Goal: Task Accomplishment & Management: Complete application form

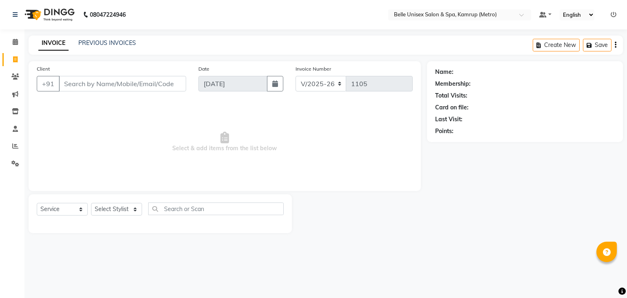
select select "7291"
select select "service"
drag, startPoint x: 0, startPoint y: 0, endPoint x: 140, endPoint y: 211, distance: 253.0
click at [140, 211] on select "Select Stylist ABBE Admin id [PERSON_NAME] ASEM COUNTER SALE [PERSON_NAME] [PER…" at bounding box center [116, 209] width 51 height 13
select select "76986"
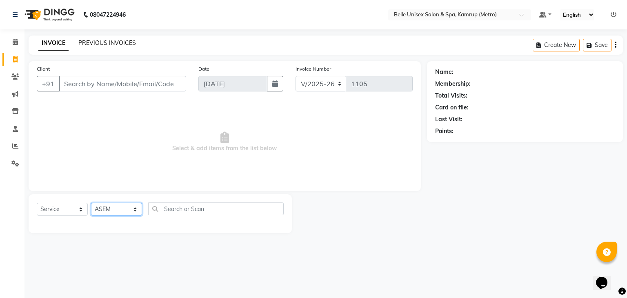
click at [91, 203] on select "Select Stylist ABBE Admin id [PERSON_NAME] ASEM COUNTER SALE [PERSON_NAME] [PER…" at bounding box center [116, 209] width 51 height 13
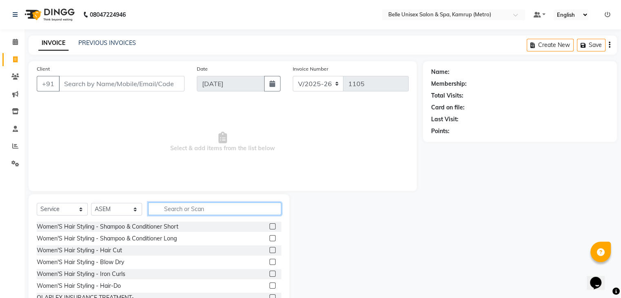
click at [191, 206] on input "text" at bounding box center [214, 208] width 133 height 13
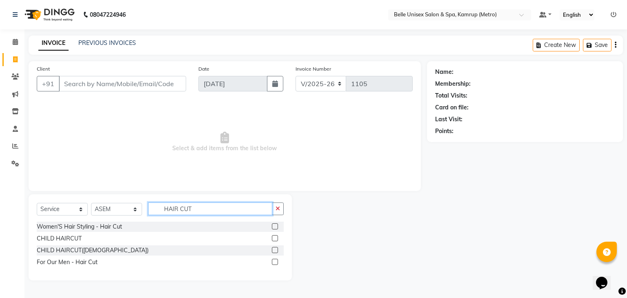
type input "HAIR CUT"
click at [275, 262] on label at bounding box center [275, 262] width 6 height 6
click at [275, 262] on input "checkbox" at bounding box center [274, 262] width 5 height 5
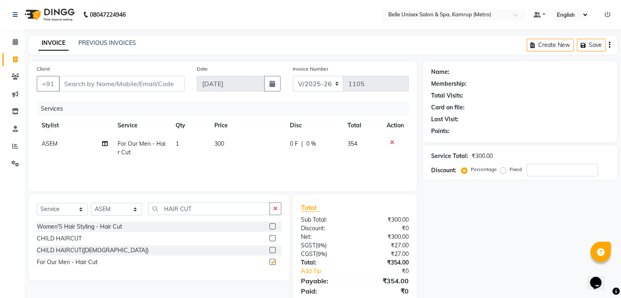
checkbox input "false"
click at [198, 208] on input "HAIR CUT" at bounding box center [209, 208] width 122 height 13
type input "H"
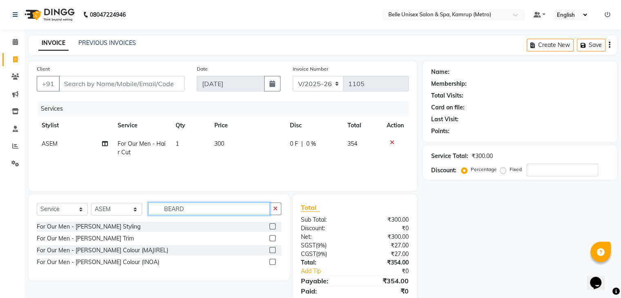
type input "BEARD"
click at [272, 234] on div at bounding box center [275, 238] width 12 height 10
click at [272, 239] on label at bounding box center [272, 238] width 6 height 6
click at [272, 239] on input "checkbox" at bounding box center [271, 238] width 5 height 5
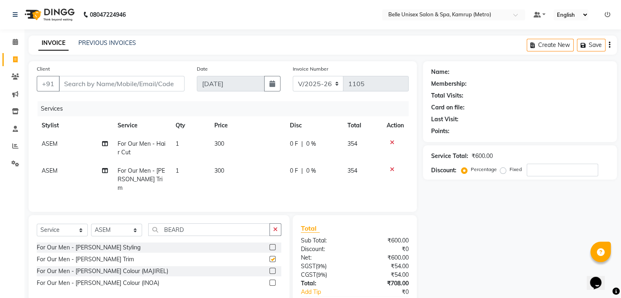
checkbox input "false"
click at [390, 170] on icon at bounding box center [392, 170] width 4 height 6
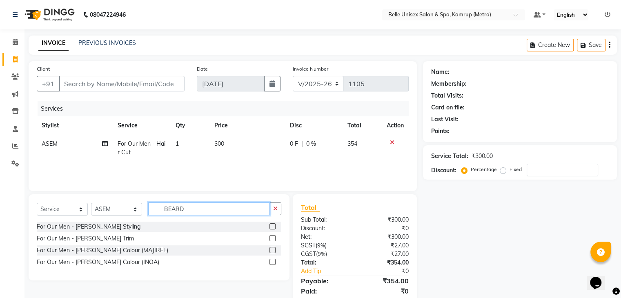
click at [193, 204] on input "BEARD" at bounding box center [209, 208] width 122 height 13
click at [270, 225] on label at bounding box center [272, 226] width 6 height 6
click at [270, 225] on input "checkbox" at bounding box center [271, 226] width 5 height 5
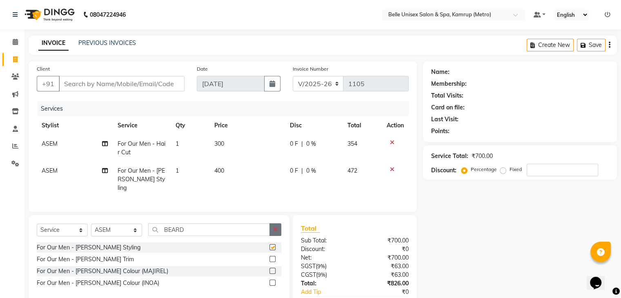
checkbox input "false"
drag, startPoint x: 106, startPoint y: 84, endPoint x: 127, endPoint y: 86, distance: 21.0
click at [106, 83] on input "Client" at bounding box center [122, 84] width 126 height 16
click at [111, 84] on input "Client" at bounding box center [122, 84] width 126 height 16
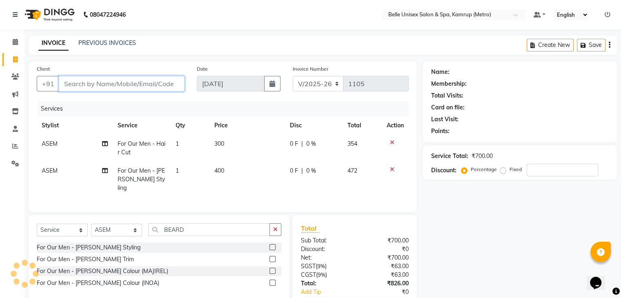
type input "8"
type input "0"
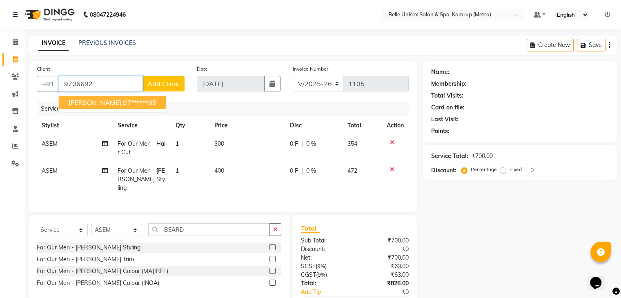
click at [88, 101] on span "[PERSON_NAME]" at bounding box center [95, 102] width 53 height 8
type input "97******85"
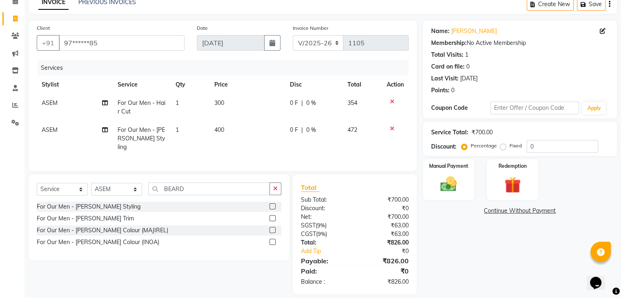
scroll to position [47, 0]
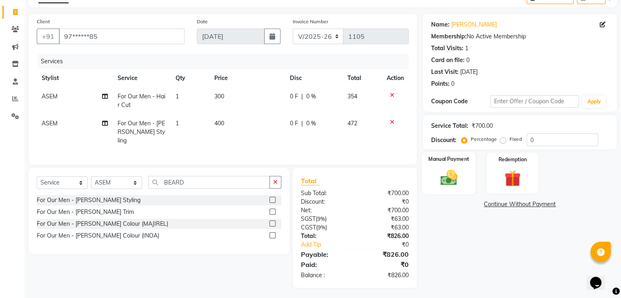
click at [454, 174] on img at bounding box center [448, 178] width 27 height 20
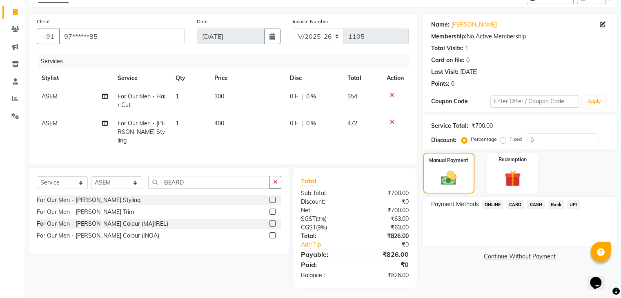
click at [535, 203] on span "CASH" at bounding box center [536, 204] width 18 height 9
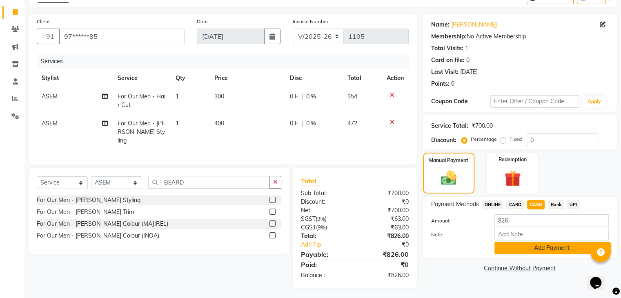
click at [533, 252] on button "Add Payment" at bounding box center [551, 248] width 114 height 13
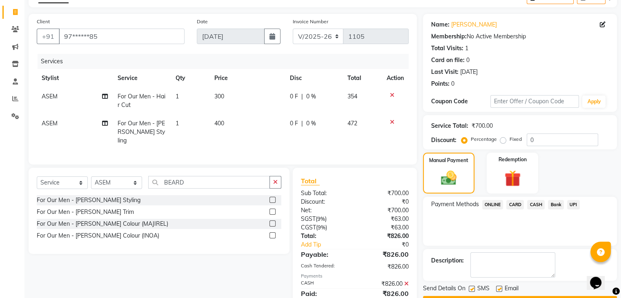
scroll to position [76, 0]
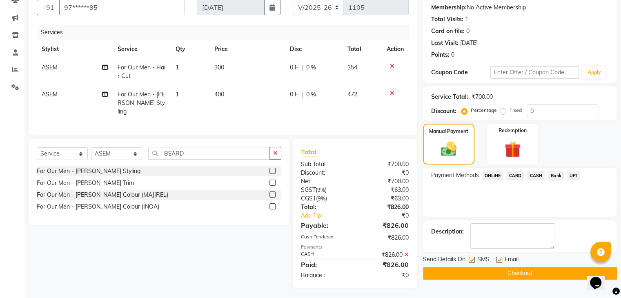
click at [515, 270] on button "Checkout" at bounding box center [520, 273] width 194 height 13
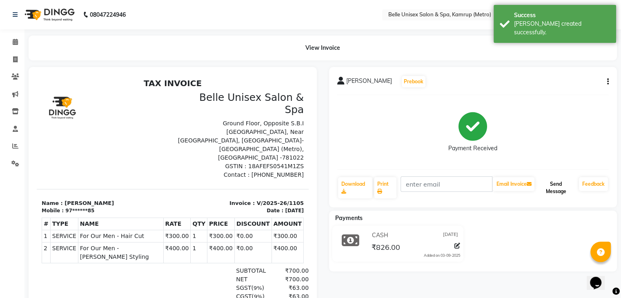
click at [569, 191] on button "Send Message" at bounding box center [556, 187] width 40 height 21
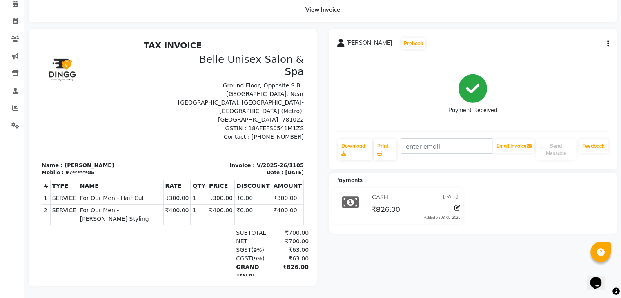
scroll to position [44, 0]
drag, startPoint x: 467, startPoint y: 62, endPoint x: 0, endPoint y: 4, distance: 470.8
click at [468, 66] on div "Payment Received" at bounding box center [473, 94] width 272 height 61
click at [16, 18] on icon at bounding box center [15, 21] width 4 height 6
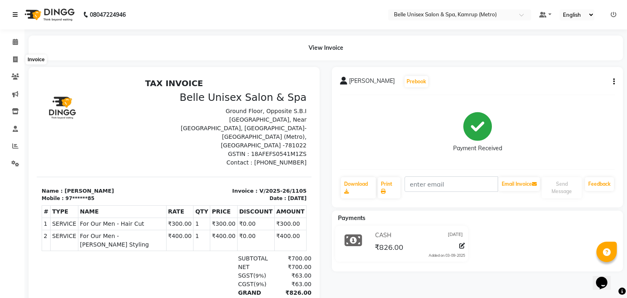
select select "7291"
select select "service"
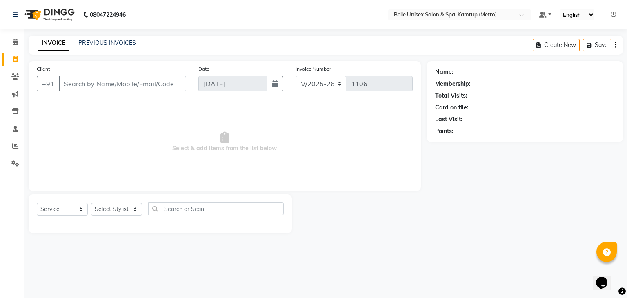
click at [78, 81] on input "Client" at bounding box center [122, 84] width 127 height 16
click at [118, 212] on select "Select Stylist ABBE Admin id [PERSON_NAME] ASEM COUNTER SALE [PERSON_NAME] [PER…" at bounding box center [116, 209] width 51 height 13
select select "82302"
click at [91, 203] on select "Select Stylist ABBE Admin id [PERSON_NAME] ASEM COUNTER SALE [PERSON_NAME] [PER…" at bounding box center [116, 209] width 51 height 13
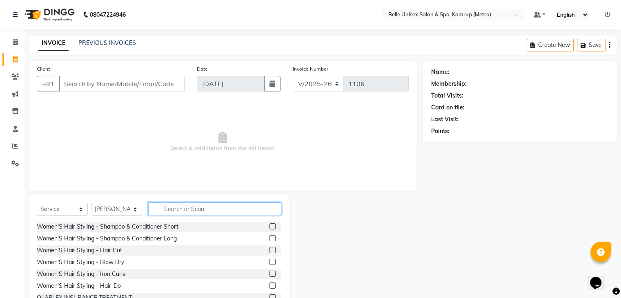
click at [175, 213] on input "text" at bounding box center [214, 208] width 133 height 13
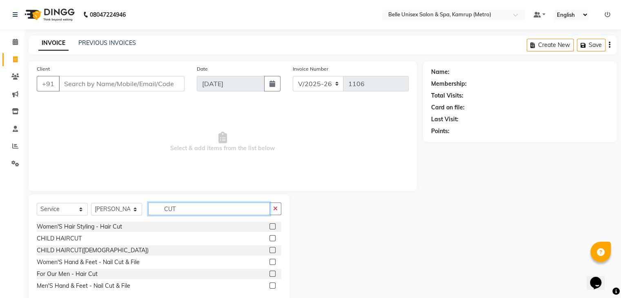
type input "CUT"
click at [271, 227] on label at bounding box center [272, 226] width 6 height 6
click at [271, 227] on input "checkbox" at bounding box center [271, 226] width 5 height 5
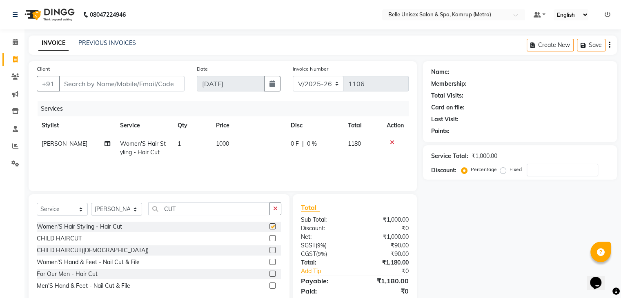
checkbox input "false"
click at [106, 83] on input "Client" at bounding box center [122, 84] width 126 height 16
type input "9"
type input "0"
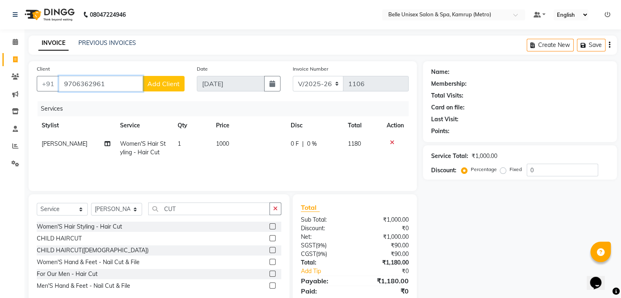
type input "9706362961"
click at [162, 84] on span "Add Client" at bounding box center [163, 84] width 32 height 8
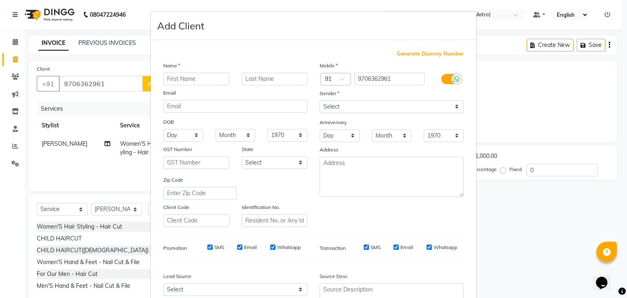
click at [204, 77] on input "text" at bounding box center [196, 79] width 66 height 13
type input "NANTITA"
click at [255, 82] on input "text" at bounding box center [275, 79] width 66 height 13
type input "DAS"
click at [453, 105] on select "Select [DEMOGRAPHIC_DATA] [DEMOGRAPHIC_DATA] Other Prefer Not To Say" at bounding box center [392, 106] width 144 height 13
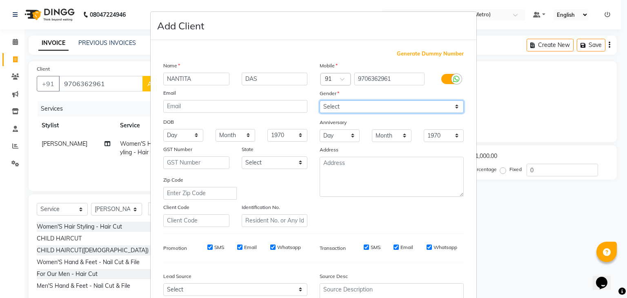
select select "[DEMOGRAPHIC_DATA]"
click at [320, 101] on select "Select [DEMOGRAPHIC_DATA] [DEMOGRAPHIC_DATA] Other Prefer Not To Say" at bounding box center [392, 106] width 144 height 13
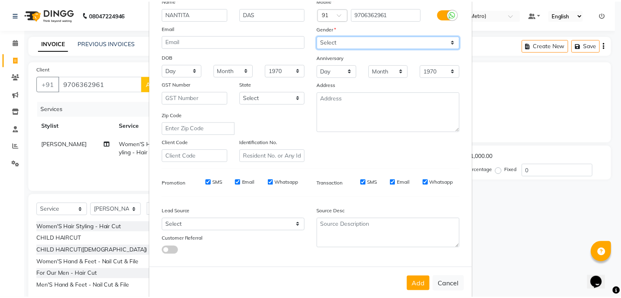
scroll to position [83, 0]
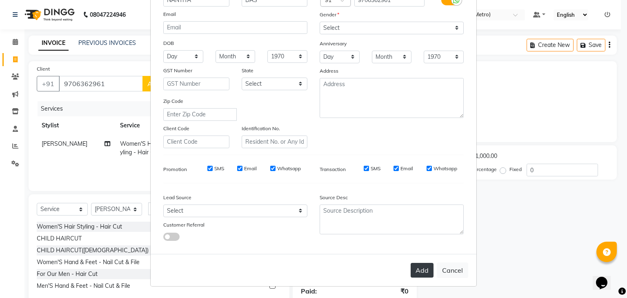
click at [421, 272] on button "Add" at bounding box center [422, 270] width 23 height 15
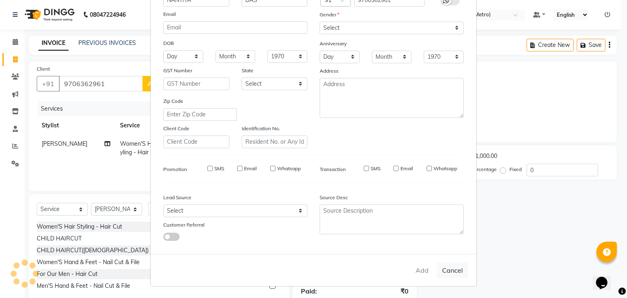
type input "97******61"
select select
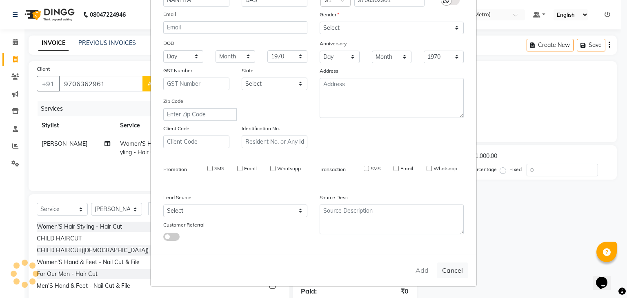
select select
checkbox input "false"
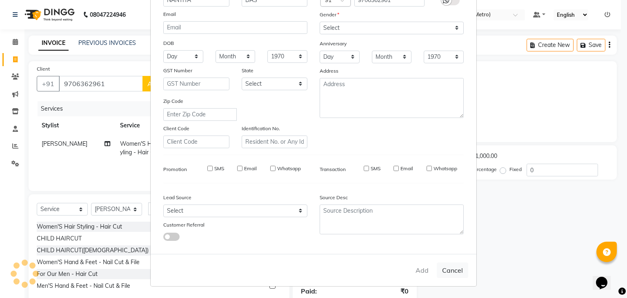
checkbox input "false"
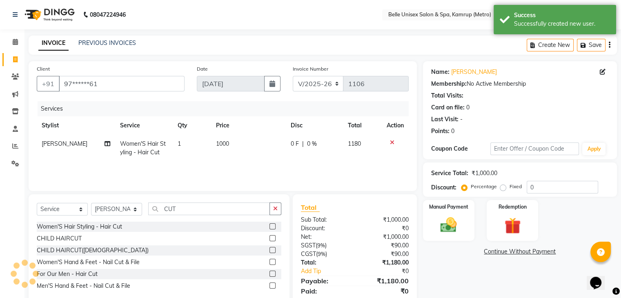
scroll to position [29, 0]
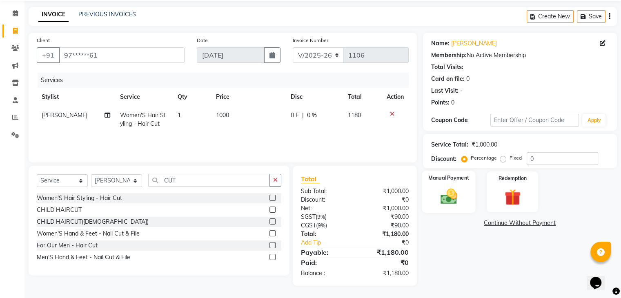
click at [450, 193] on img at bounding box center [448, 197] width 27 height 20
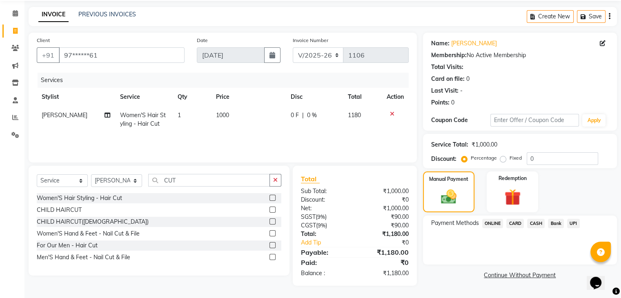
click at [531, 222] on span "CASH" at bounding box center [536, 223] width 18 height 9
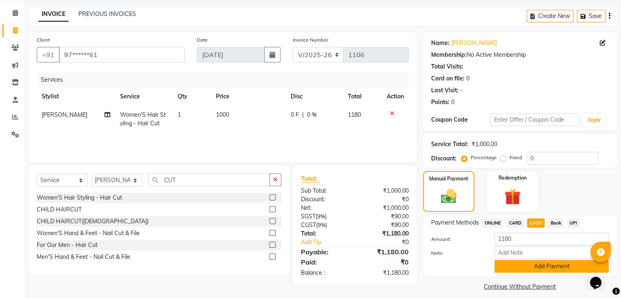
click at [533, 266] on button "Add Payment" at bounding box center [551, 266] width 114 height 13
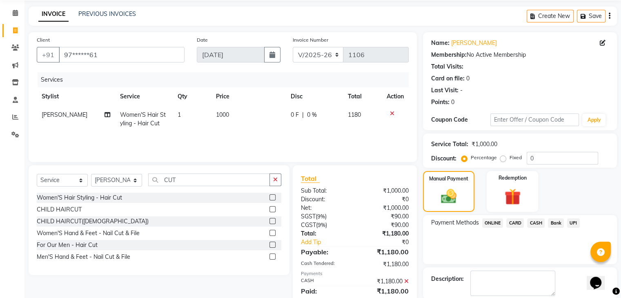
click at [486, 222] on span "ONLINE" at bounding box center [492, 222] width 21 height 9
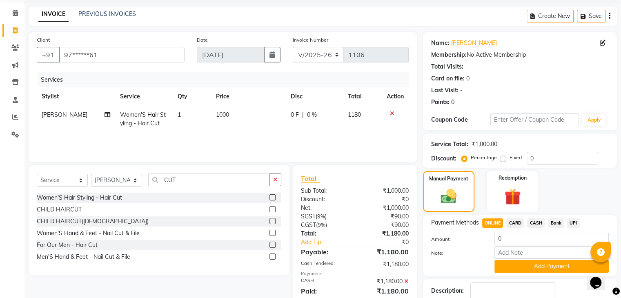
scroll to position [82, 0]
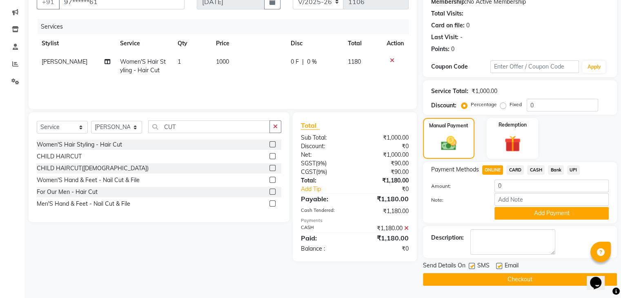
click at [407, 226] on icon at bounding box center [406, 228] width 4 height 6
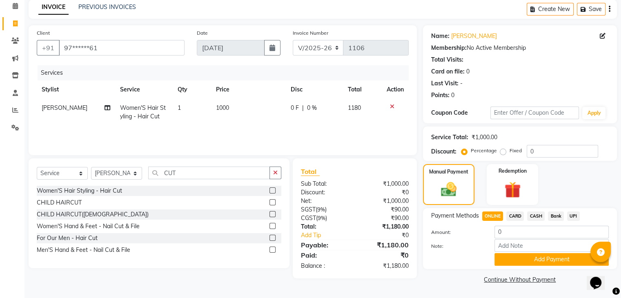
click at [487, 214] on span "ONLINE" at bounding box center [492, 215] width 21 height 9
type input "1180"
click at [521, 258] on button "Add Payment" at bounding box center [551, 259] width 114 height 13
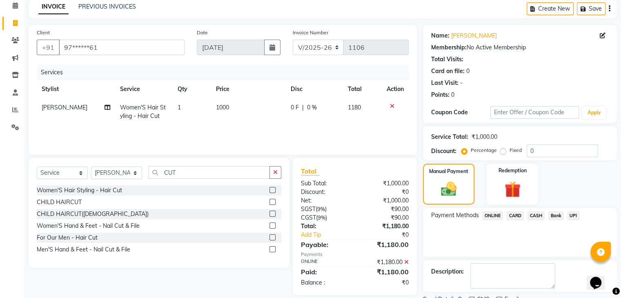
scroll to position [70, 0]
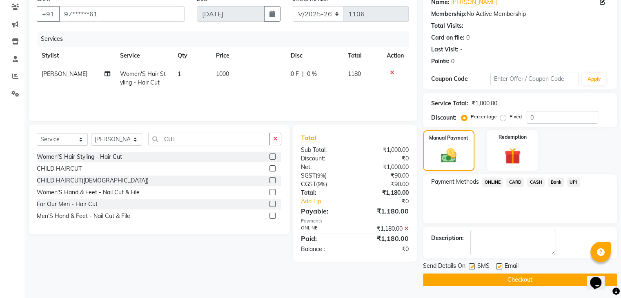
click at [493, 282] on button "Checkout" at bounding box center [520, 279] width 194 height 13
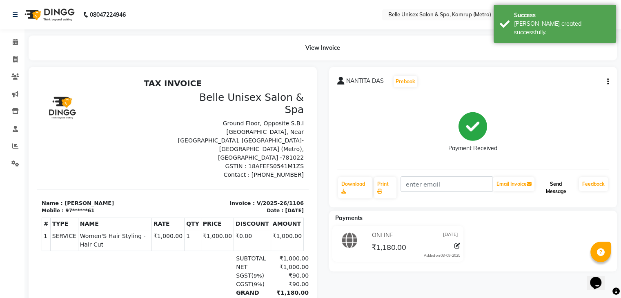
click at [562, 185] on button "Send Message" at bounding box center [556, 187] width 40 height 21
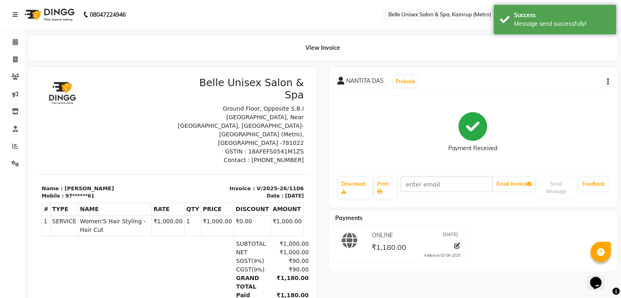
scroll to position [15, 0]
